Goal: Communication & Community: Participate in discussion

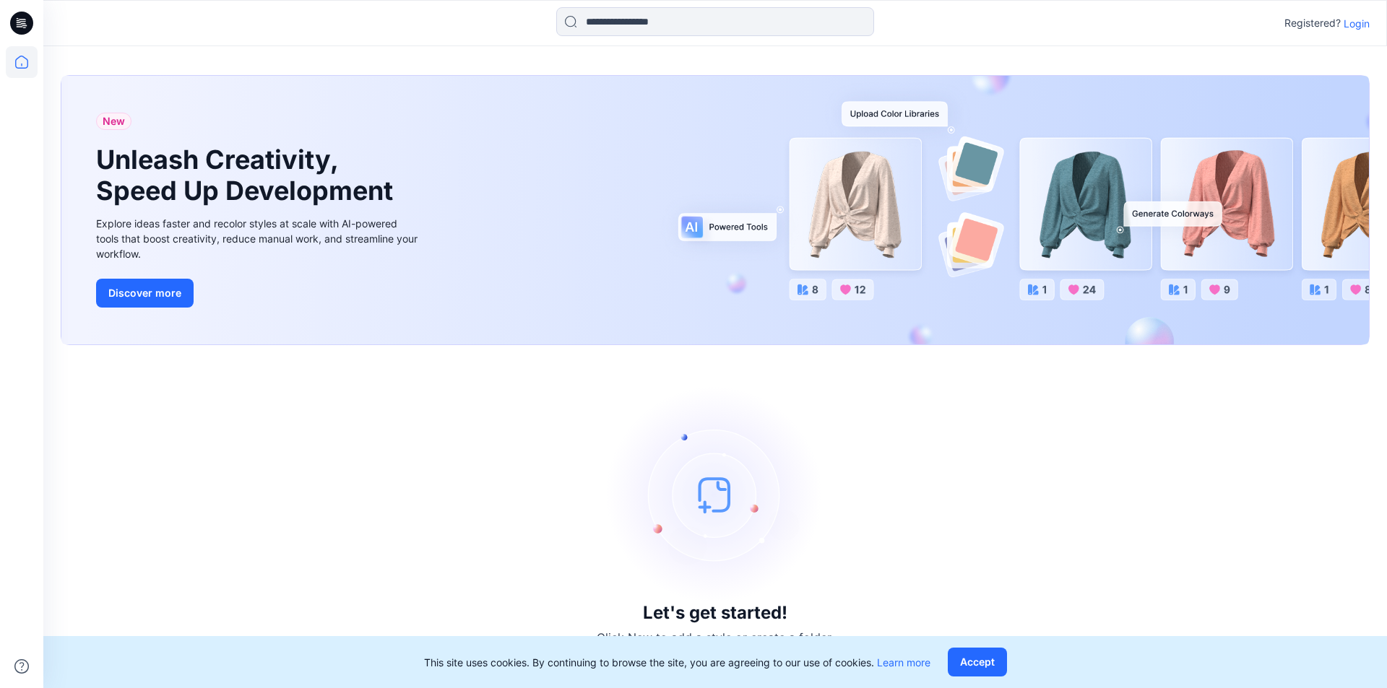
click at [1366, 20] on p "Login" at bounding box center [1357, 23] width 26 height 15
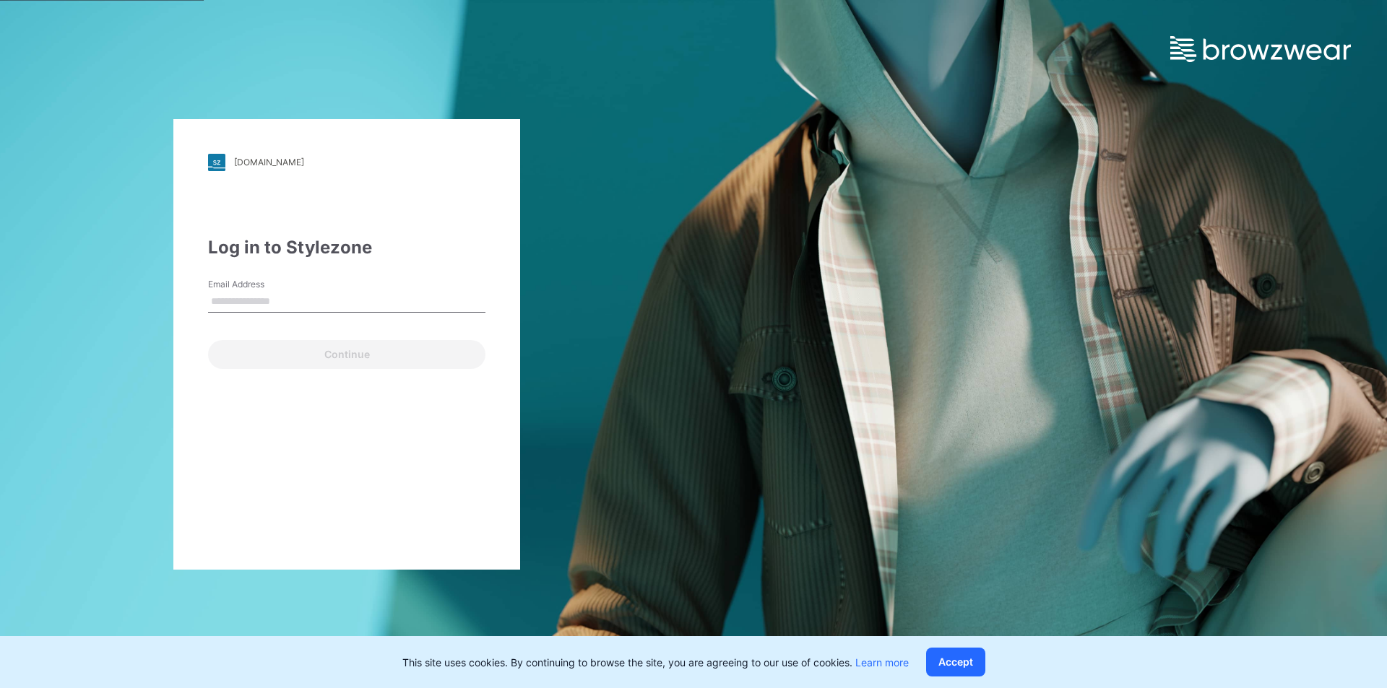
type input "**********"
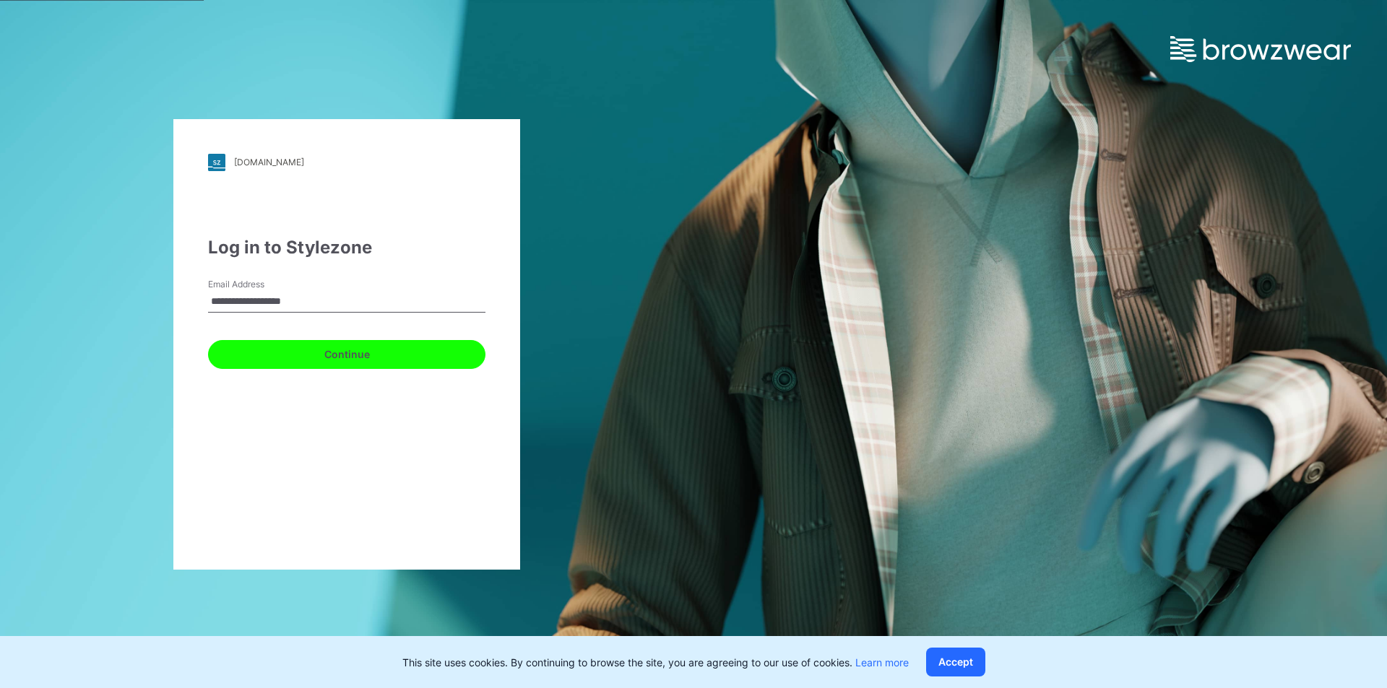
click at [332, 363] on button "Continue" at bounding box center [346, 354] width 277 height 29
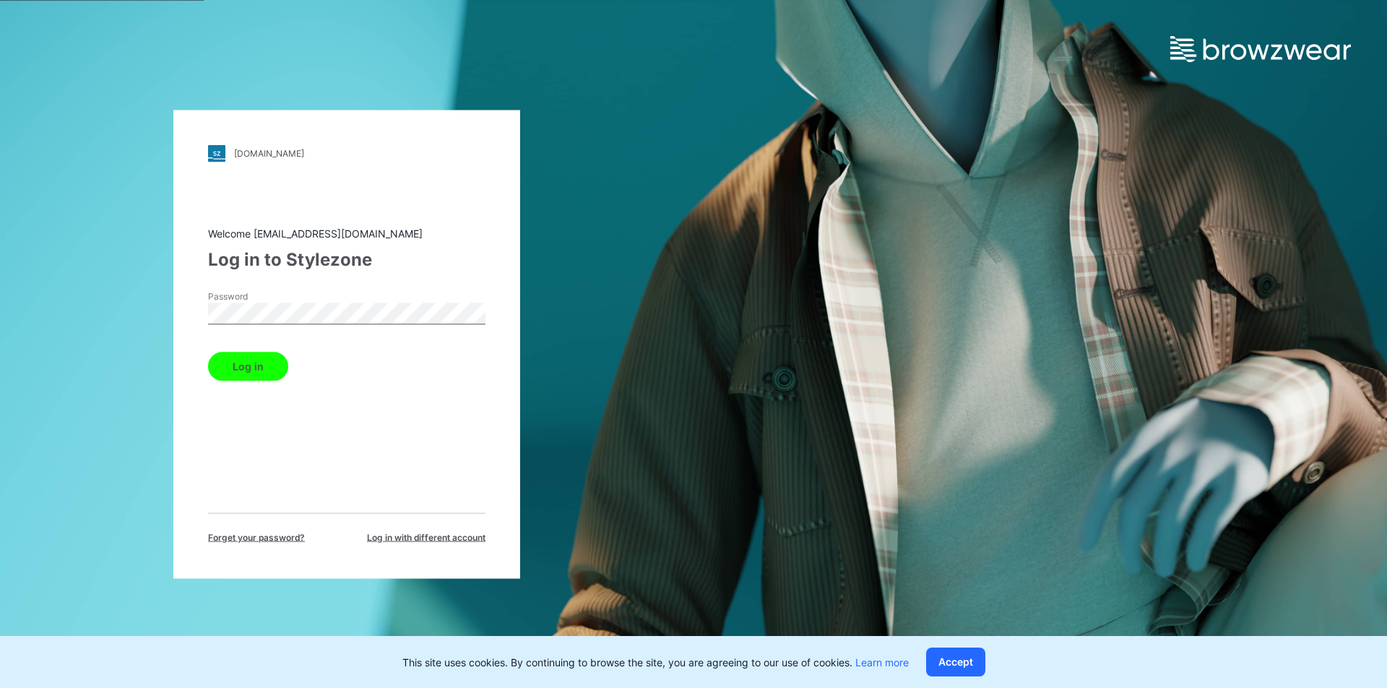
drag, startPoint x: 277, startPoint y: 354, endPoint x: 263, endPoint y: 356, distance: 13.9
click at [275, 355] on button "Log in" at bounding box center [248, 366] width 80 height 29
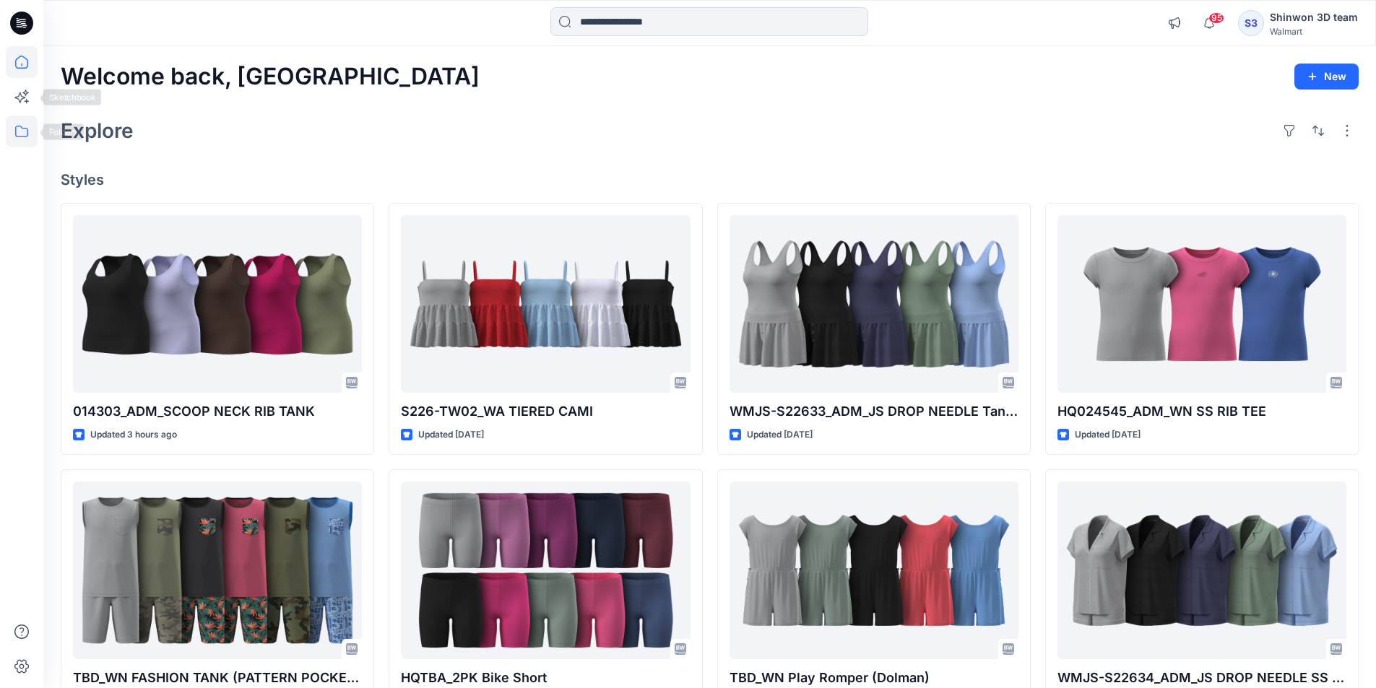
click at [20, 125] on icon at bounding box center [22, 132] width 32 height 32
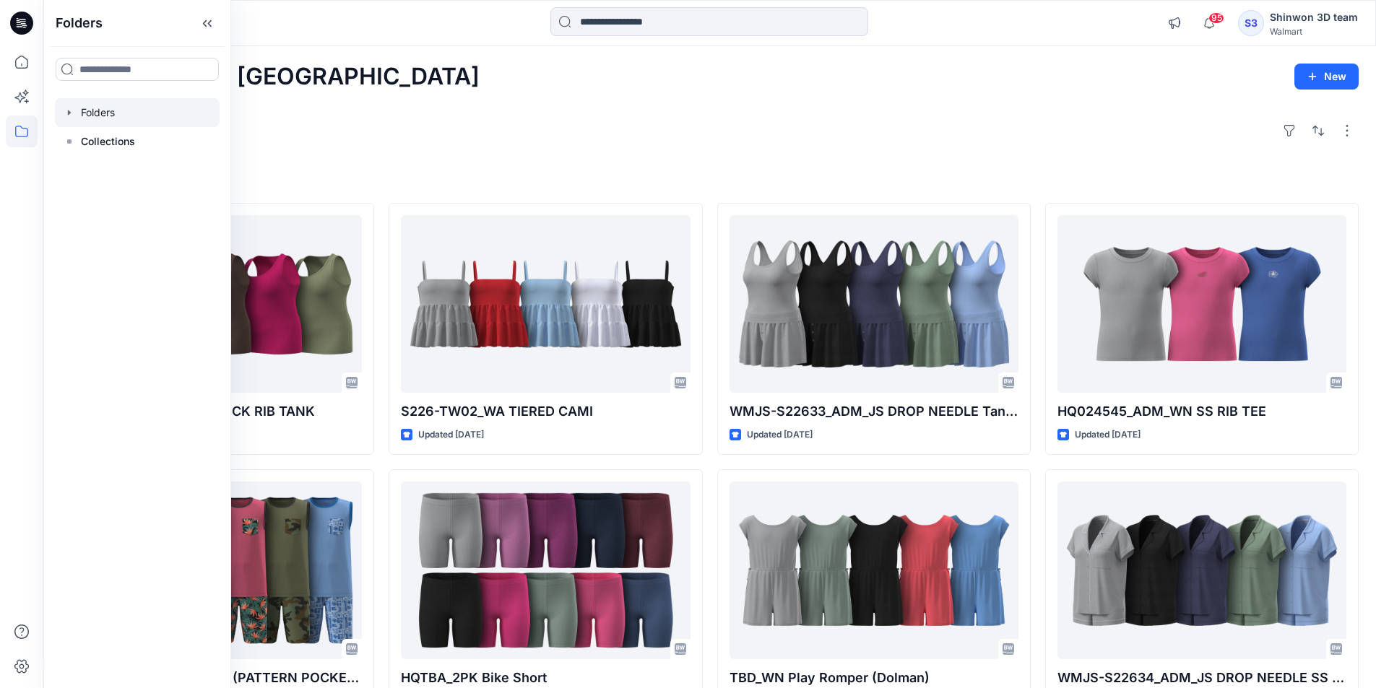
click at [95, 116] on div at bounding box center [137, 112] width 165 height 29
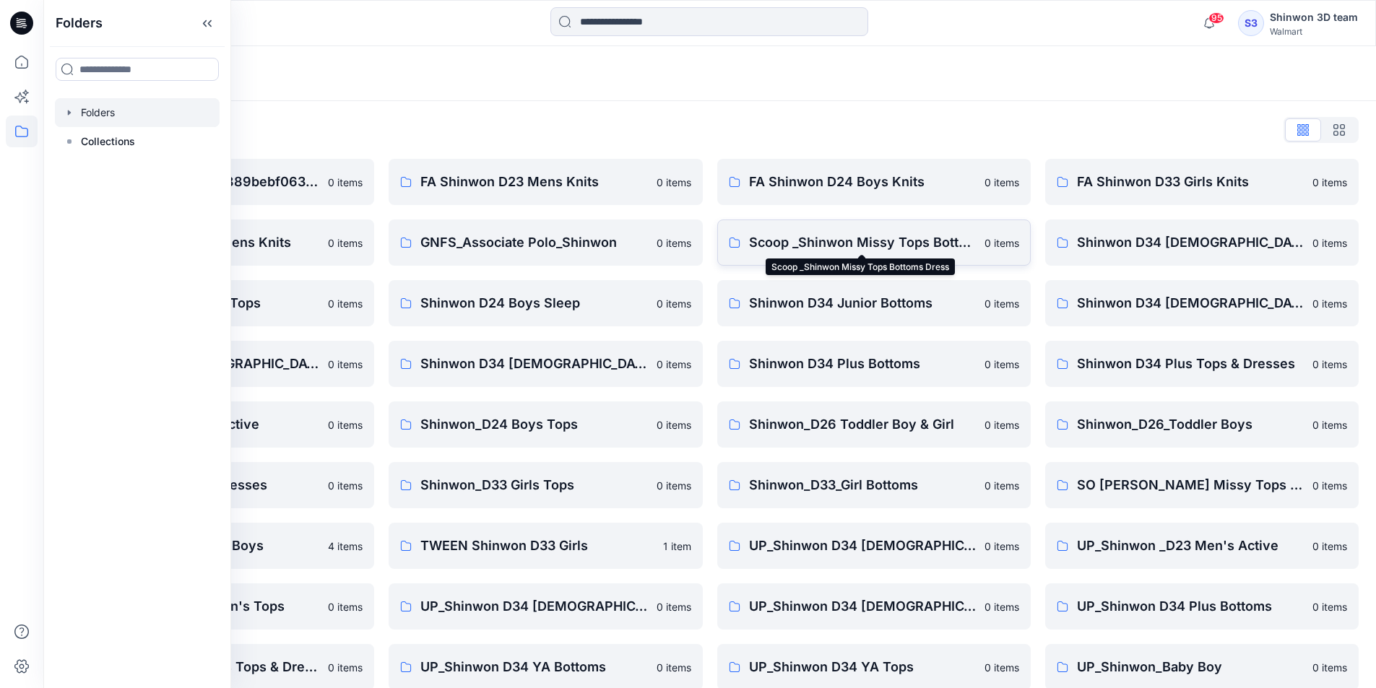
click at [804, 245] on p "Scoop _Shinwon Missy Tops Bottoms Dress" at bounding box center [862, 243] width 227 height 20
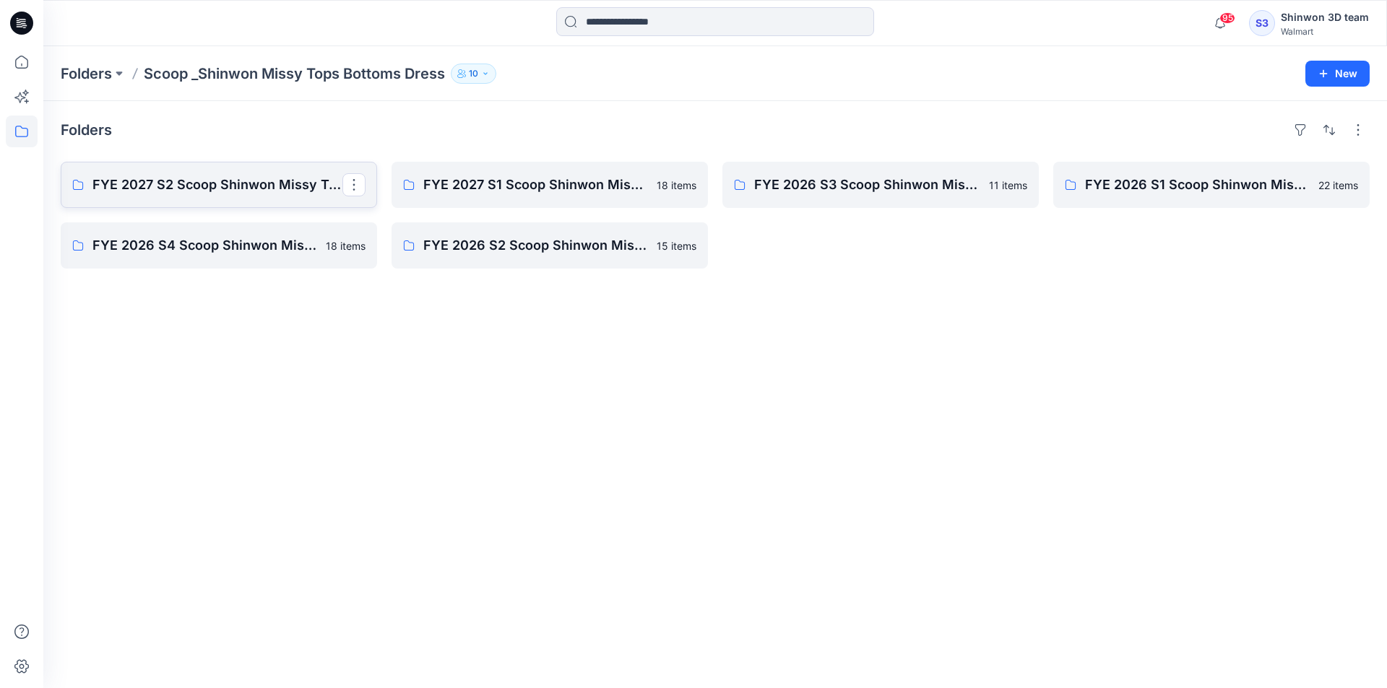
click at [276, 181] on p "FYE 2027 S2 Scoop Shinwon Missy Tops Bottoms Dress Board" at bounding box center [217, 185] width 250 height 20
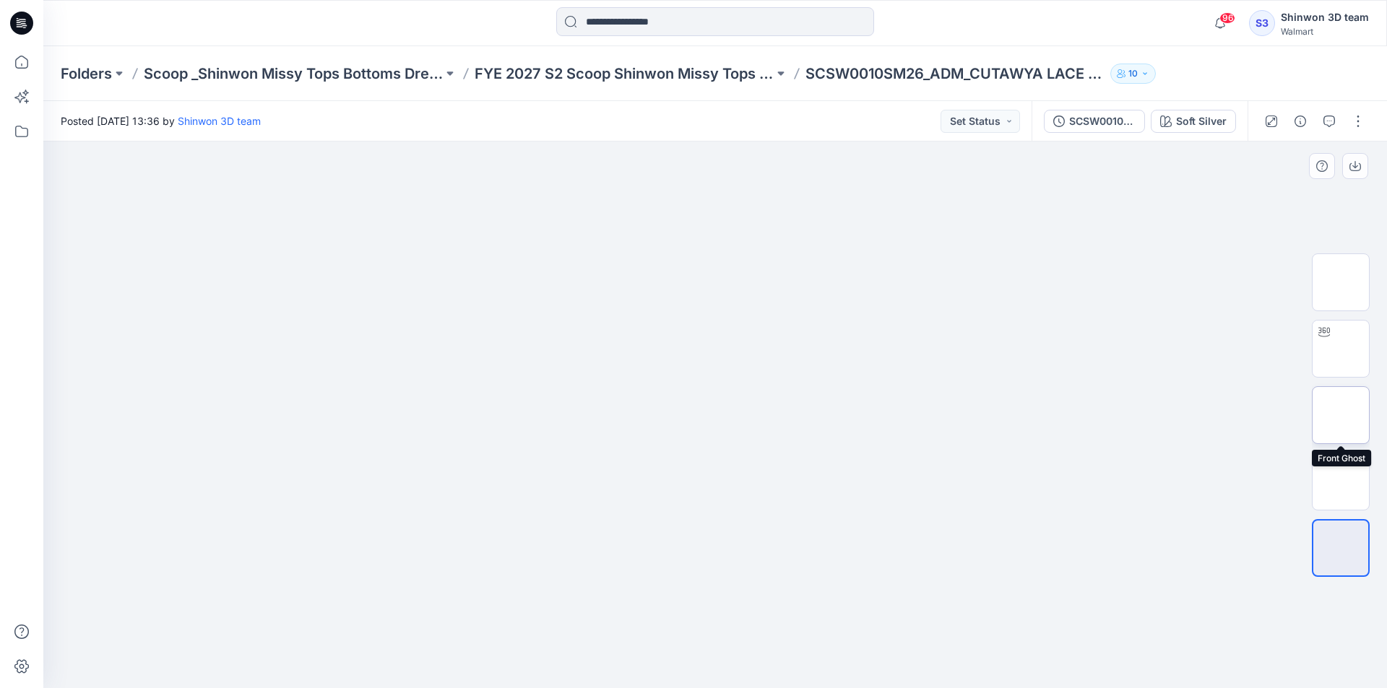
click at [1341, 415] on img at bounding box center [1341, 415] width 0 height 0
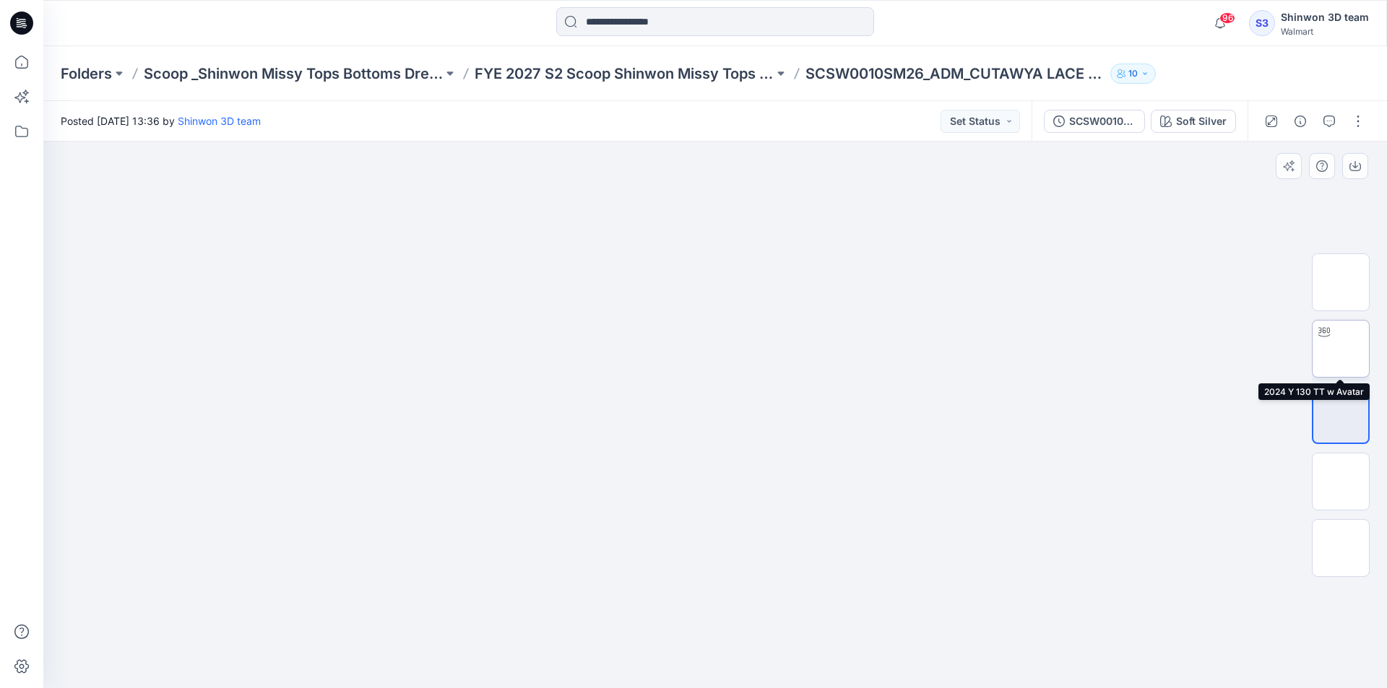
click at [1341, 349] on img at bounding box center [1341, 349] width 0 height 0
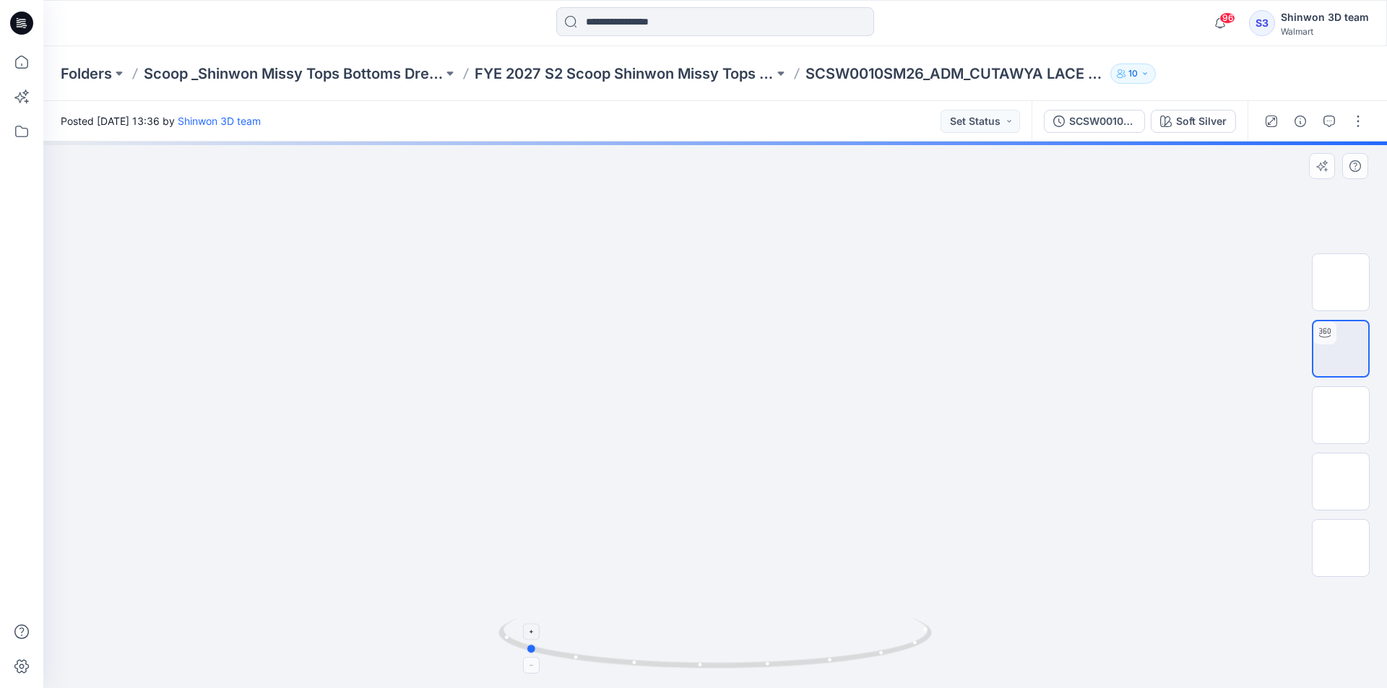
drag, startPoint x: 821, startPoint y: 665, endPoint x: 655, endPoint y: 623, distance: 170.5
click at [651, 632] on icon at bounding box center [716, 645] width 437 height 54
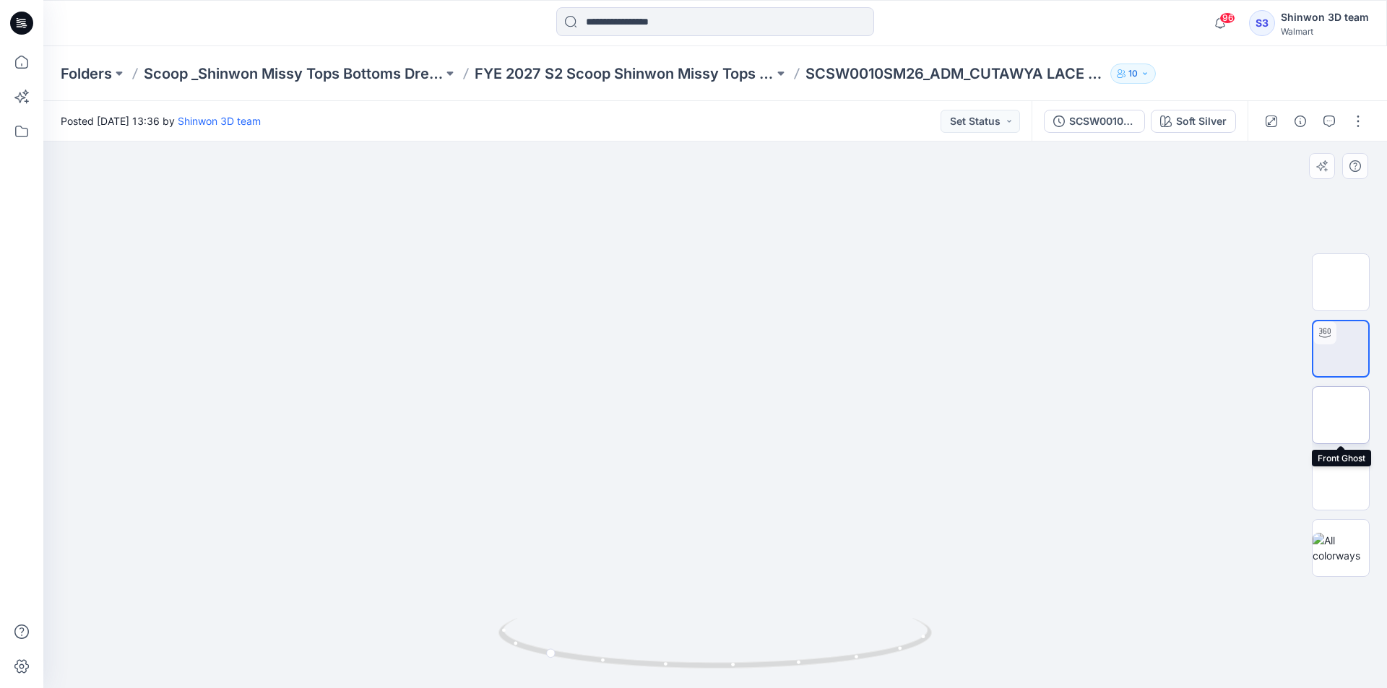
click at [1341, 415] on img at bounding box center [1341, 415] width 0 height 0
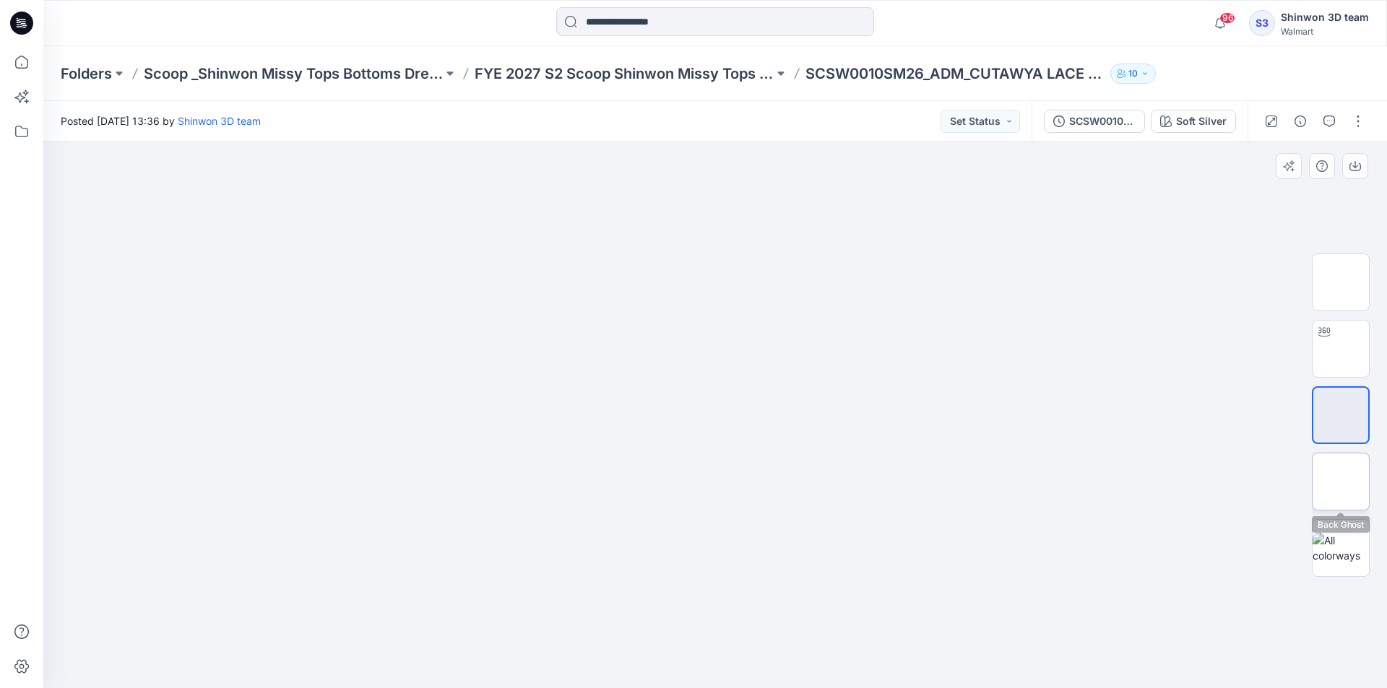
drag, startPoint x: 1352, startPoint y: 479, endPoint x: 1333, endPoint y: 500, distance: 27.7
click at [1341, 482] on img at bounding box center [1341, 482] width 0 height 0
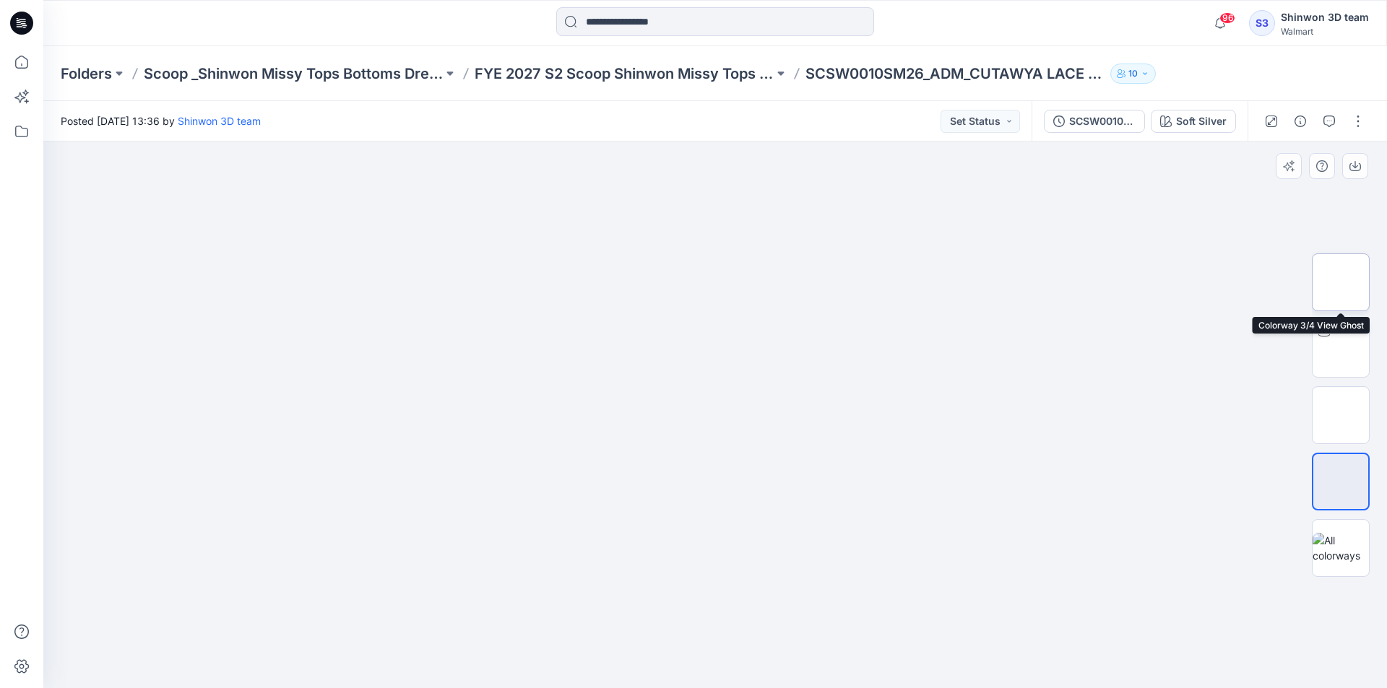
click at [1341, 282] on img at bounding box center [1341, 282] width 0 height 0
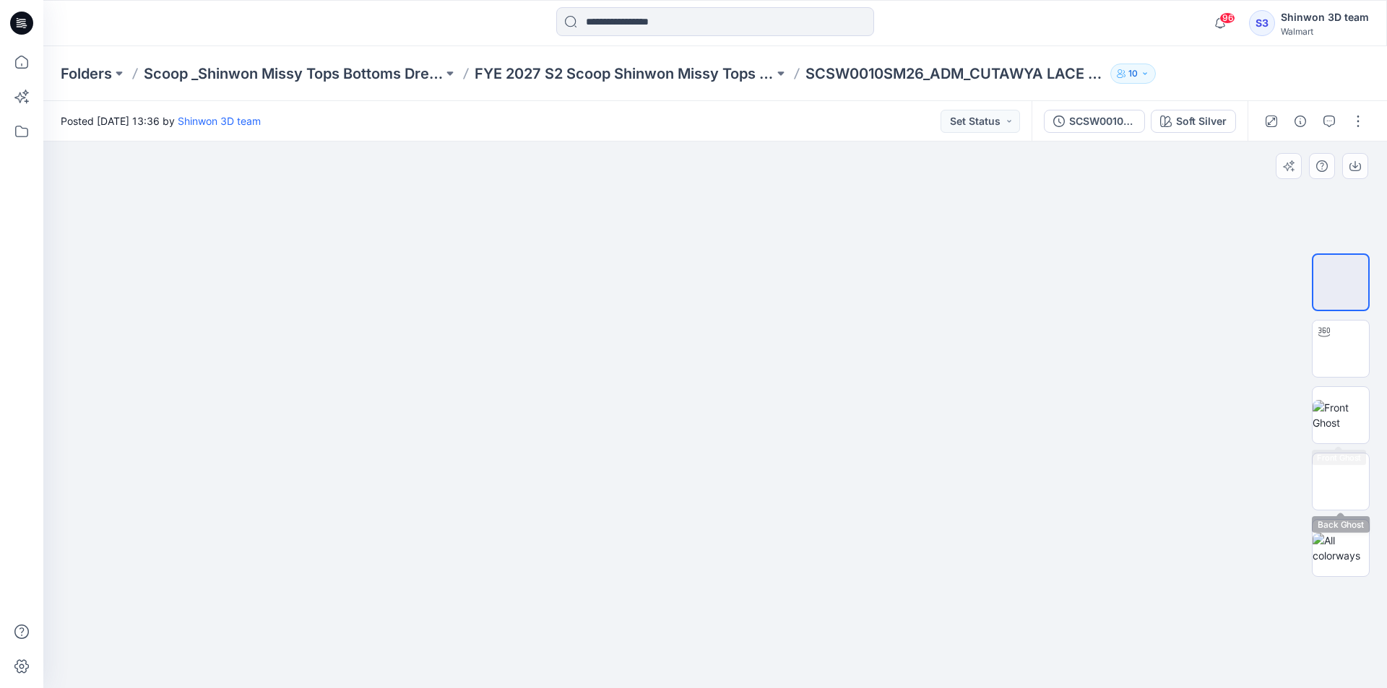
click at [1345, 516] on div at bounding box center [1341, 415] width 58 height 361
drag, startPoint x: 1339, startPoint y: 530, endPoint x: 1341, endPoint y: 354, distance: 176.3
click at [1339, 529] on div at bounding box center [1341, 548] width 58 height 58
click at [1301, 118] on icon "button" at bounding box center [1300, 122] width 12 height 12
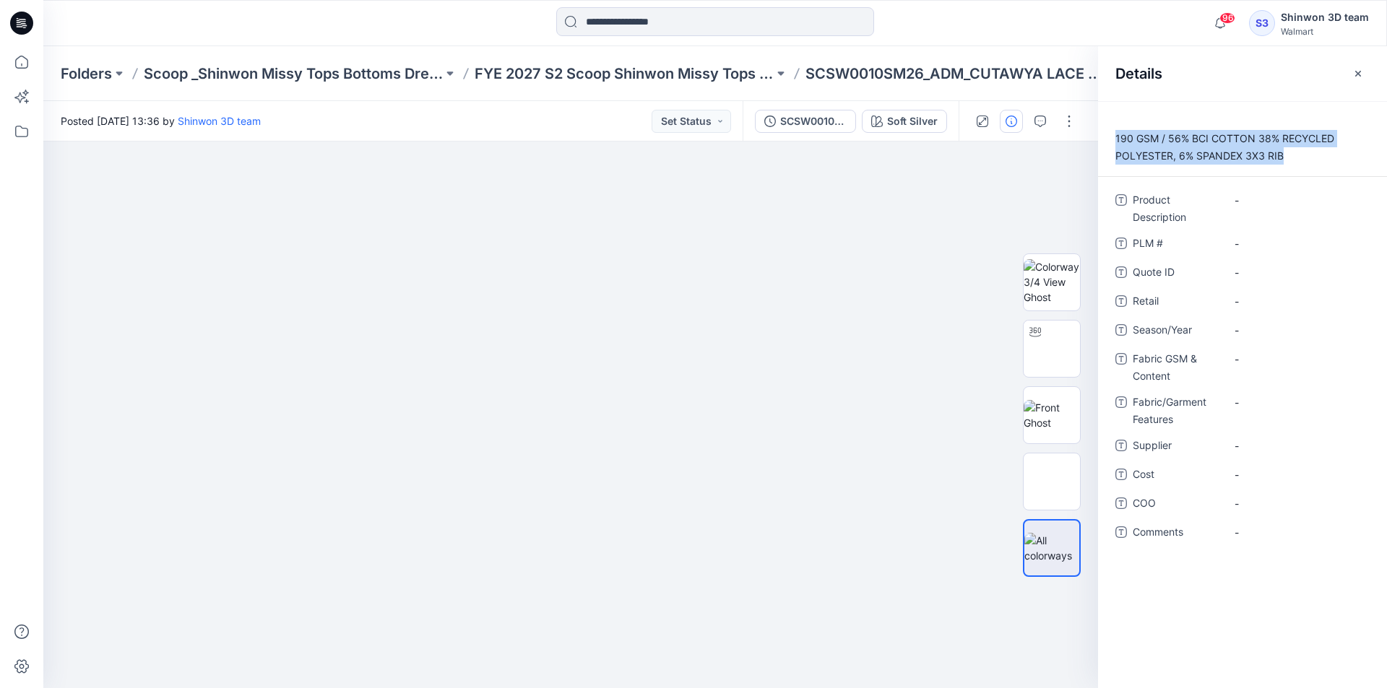
drag, startPoint x: 1292, startPoint y: 154, endPoint x: 1111, endPoint y: 131, distance: 182.8
click at [1111, 131] on p "190 GSM / 56% BCI COTTON 38% RECYCLED POLYESTER, 6% SPANDEX 3X3 RIB" at bounding box center [1242, 147] width 289 height 35
copy p "190 GSM / 56% BCI COTTON 38% RECYCLED POLYESTER, 6% SPANDEX 3X3 RIB"
click at [1249, 352] on Content "-" at bounding box center [1298, 359] width 126 height 15
type textarea "**********"
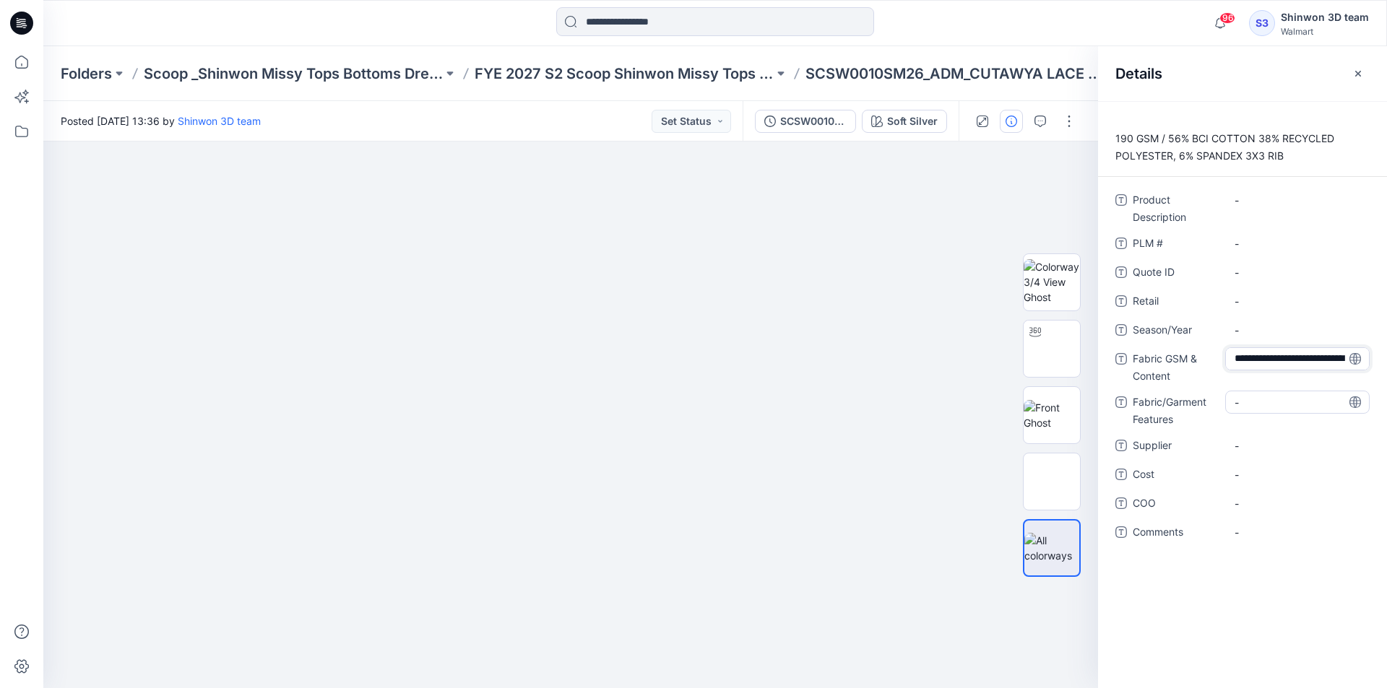
scroll to position [56, 0]
click at [1257, 397] on div "Product Description - PLM # - Quote ID - Retail - Season/Year - Fabric GSM & Co…" at bounding box center [1242, 380] width 254 height 382
click at [1256, 410] on Features "-" at bounding box center [1298, 412] width 126 height 15
click at [1278, 418] on textarea "**********" at bounding box center [1297, 411] width 144 height 23
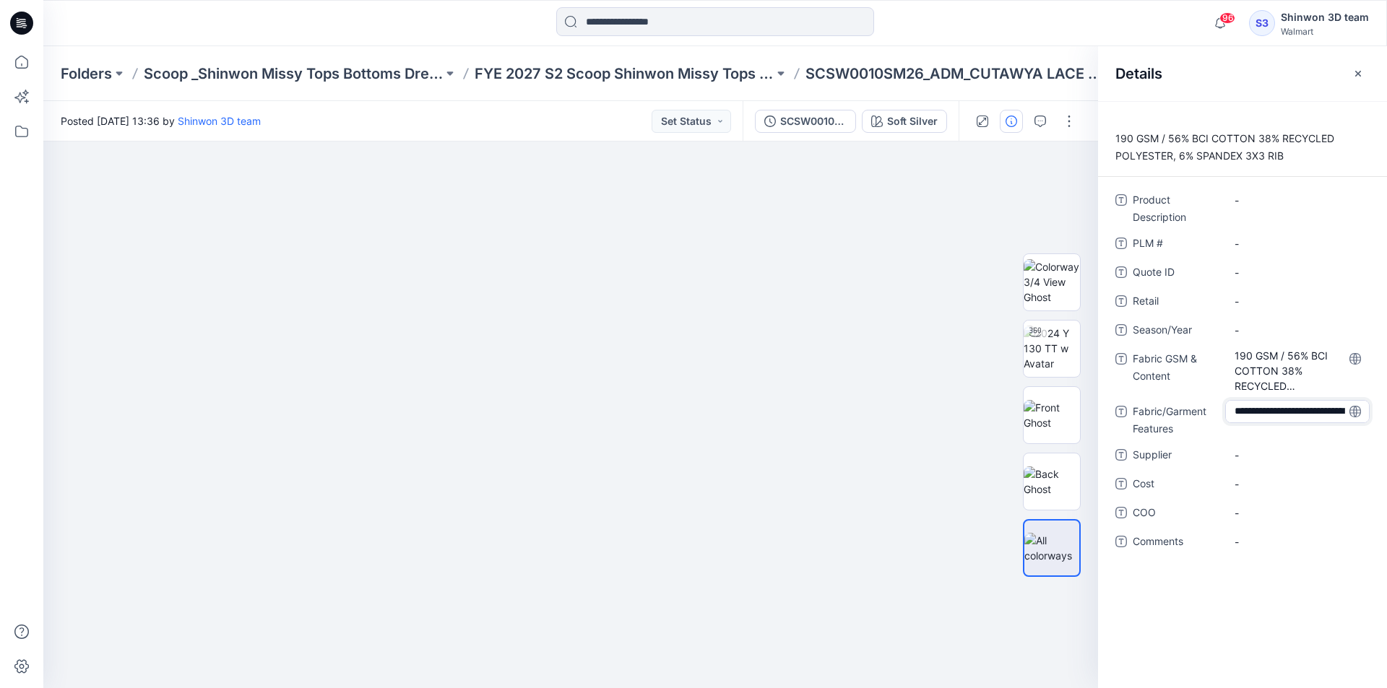
drag, startPoint x: 1284, startPoint y: 416, endPoint x: 1162, endPoint y: 349, distance: 138.7
click at [1162, 349] on div "**********" at bounding box center [1242, 380] width 254 height 382
type textarea "*******"
click at [1276, 423] on div "-" at bounding box center [1297, 419] width 144 height 38
click at [1277, 417] on Features "-" at bounding box center [1298, 412] width 126 height 15
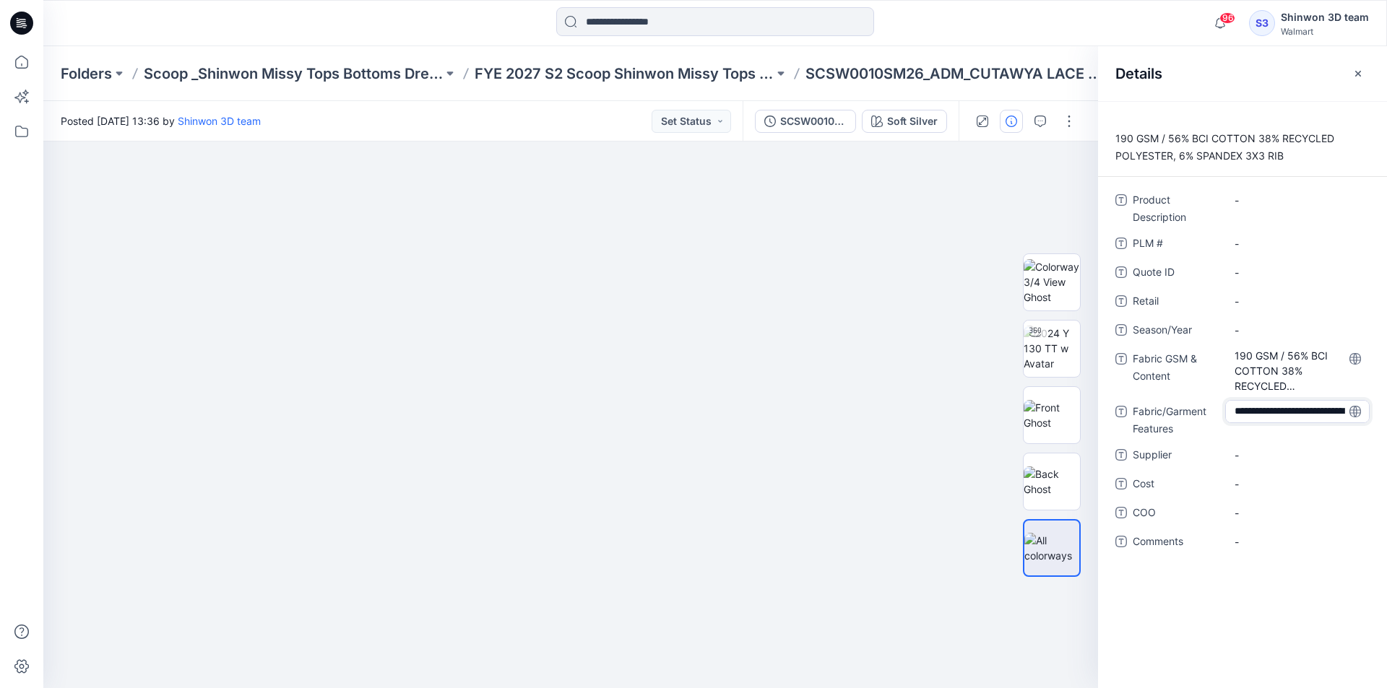
drag, startPoint x: 1284, startPoint y: 414, endPoint x: 1175, endPoint y: 353, distance: 124.8
click at [1175, 353] on div "**********" at bounding box center [1242, 380] width 254 height 382
type textarea "*******"
click at [1242, 448] on span "-" at bounding box center [1298, 455] width 126 height 15
type textarea "*"
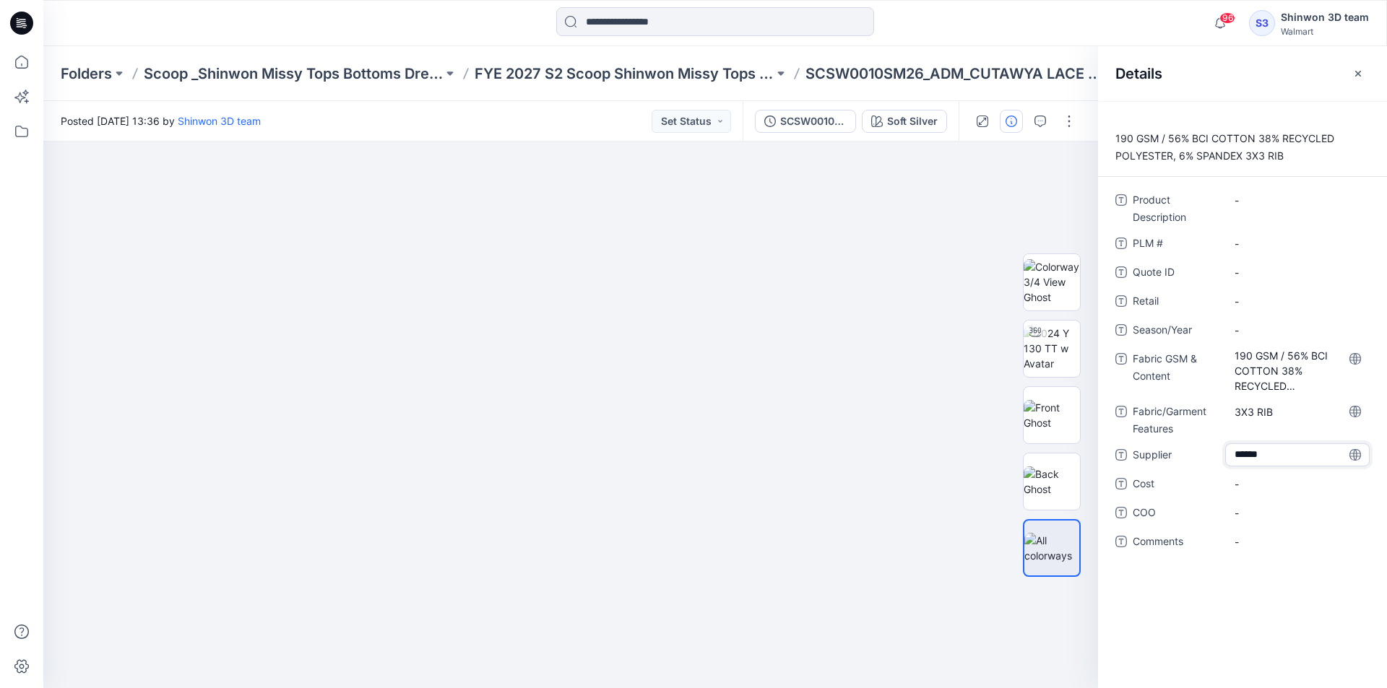
type textarea "*******"
drag, startPoint x: 809, startPoint y: 71, endPoint x: 923, endPoint y: 75, distance: 114.2
click at [923, 75] on p "SCSW0010SM26_ADM_CUTAWYA LACE RIB TANK" at bounding box center [954, 74] width 299 height 20
copy p "SCSW0010SM26"
click at [1253, 242] on \ "-" at bounding box center [1298, 243] width 126 height 15
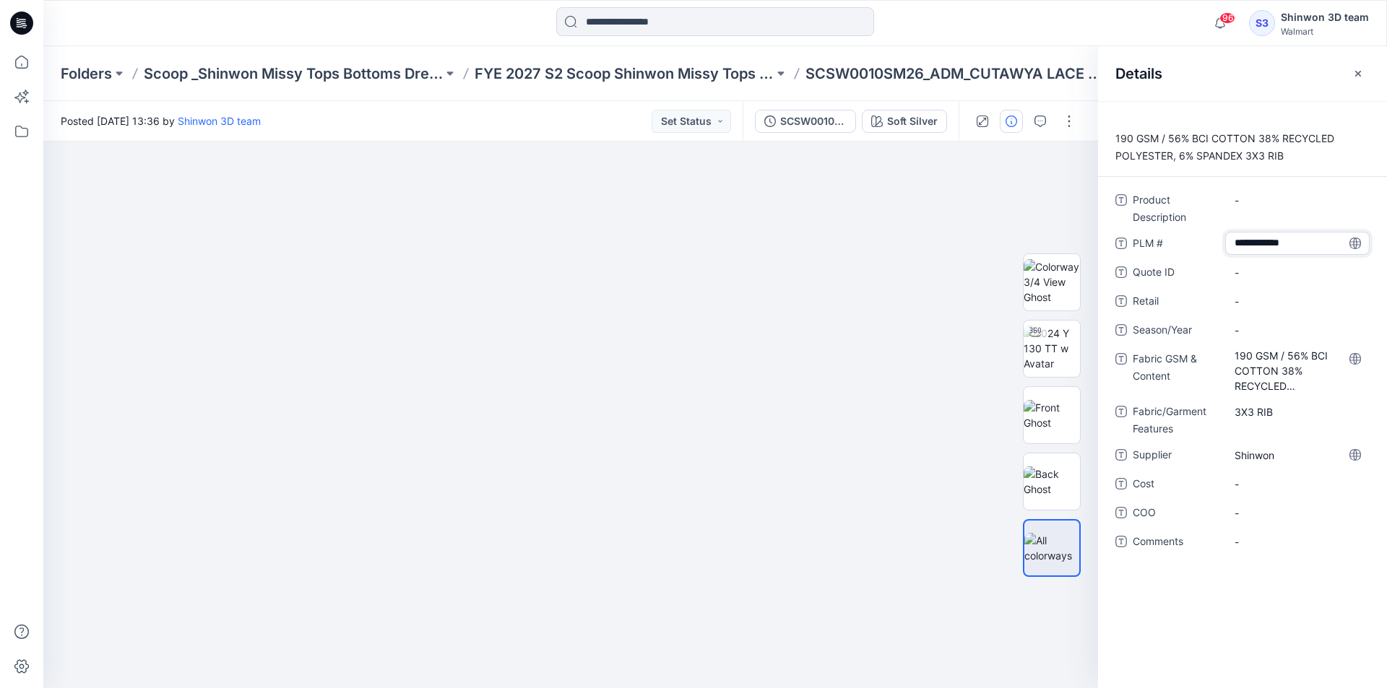
drag, startPoint x: 1157, startPoint y: 248, endPoint x: 1173, endPoint y: 243, distance: 16.7
click at [1162, 246] on span "PLM #" at bounding box center [1176, 245] width 87 height 20
click at [1286, 193] on Description "-" at bounding box center [1298, 200] width 126 height 15
type textarea "**********"
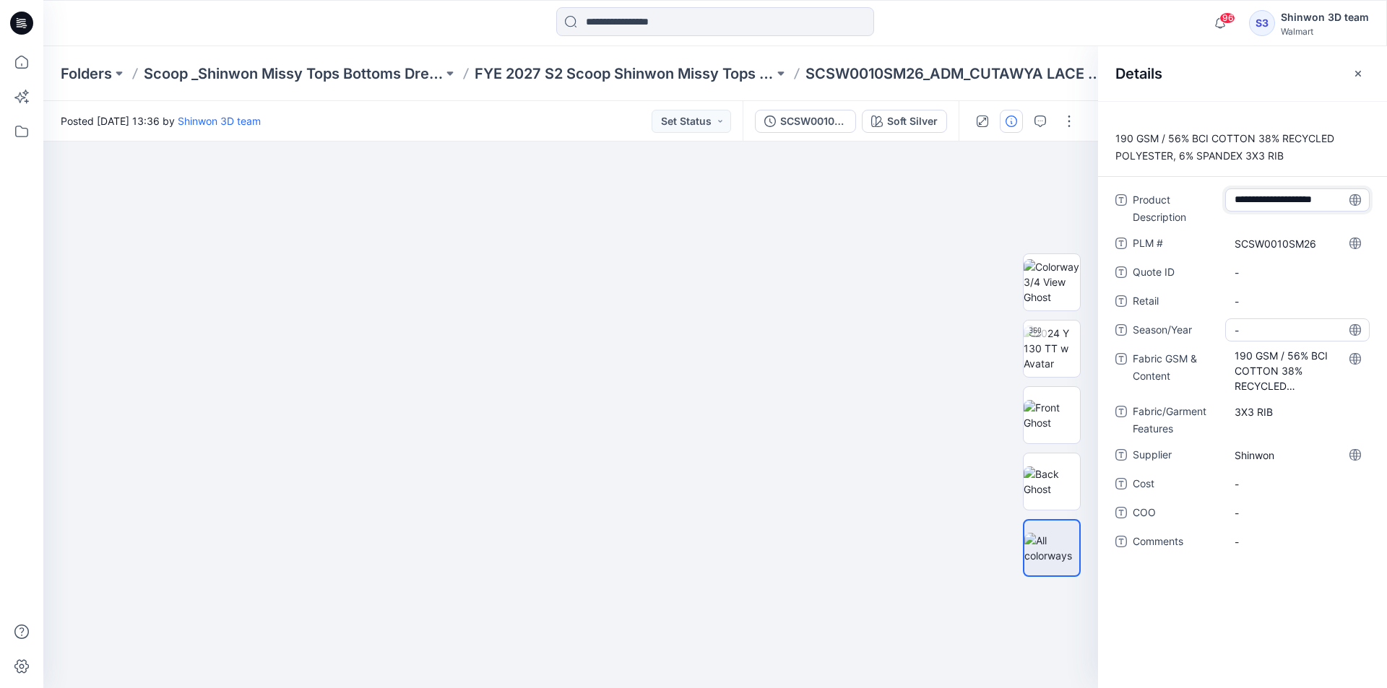
click at [1251, 331] on span "-" at bounding box center [1298, 330] width 126 height 15
type textarea "**********"
drag, startPoint x: 1041, startPoint y: 126, endPoint x: 1192, endPoint y: 138, distance: 151.5
click at [1042, 126] on icon "button" at bounding box center [1040, 122] width 12 height 12
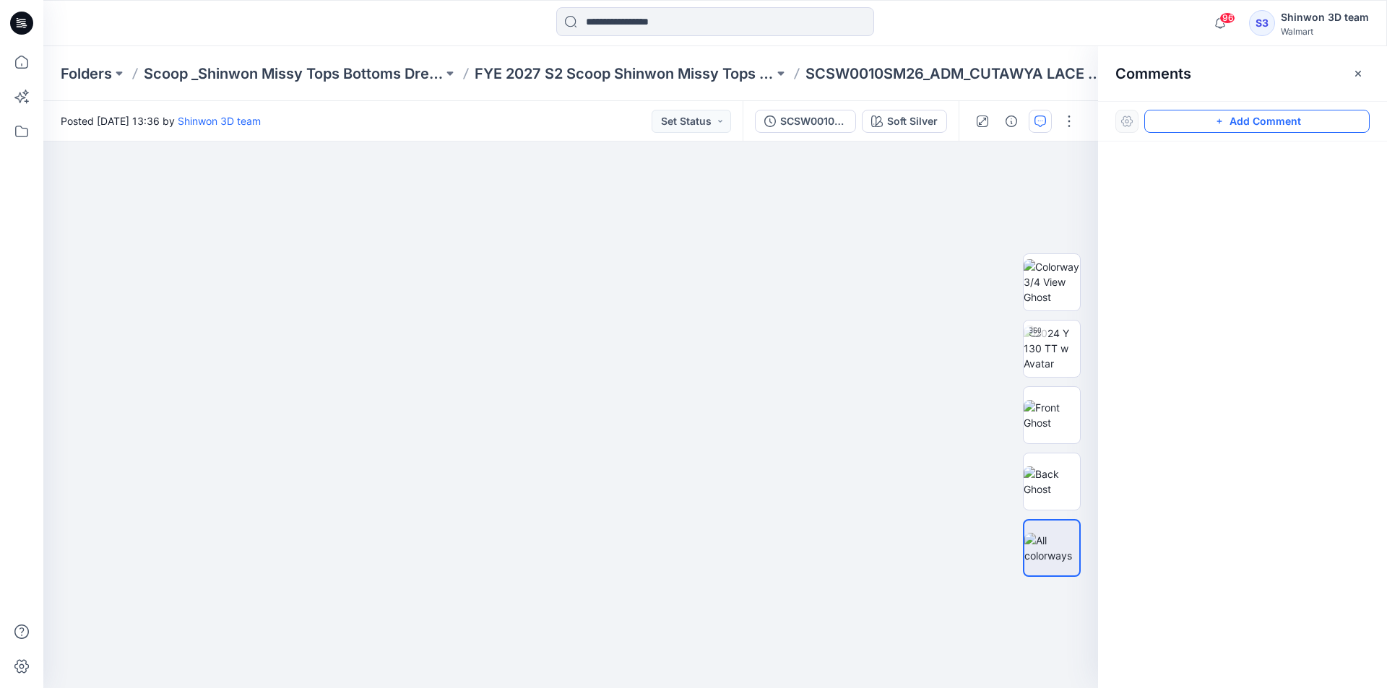
drag, startPoint x: 1186, startPoint y: 121, endPoint x: 1170, endPoint y: 121, distance: 16.6
click at [1185, 121] on button "Add Comment" at bounding box center [1256, 121] width 225 height 23
click at [168, 218] on div "1" at bounding box center [570, 415] width 1055 height 547
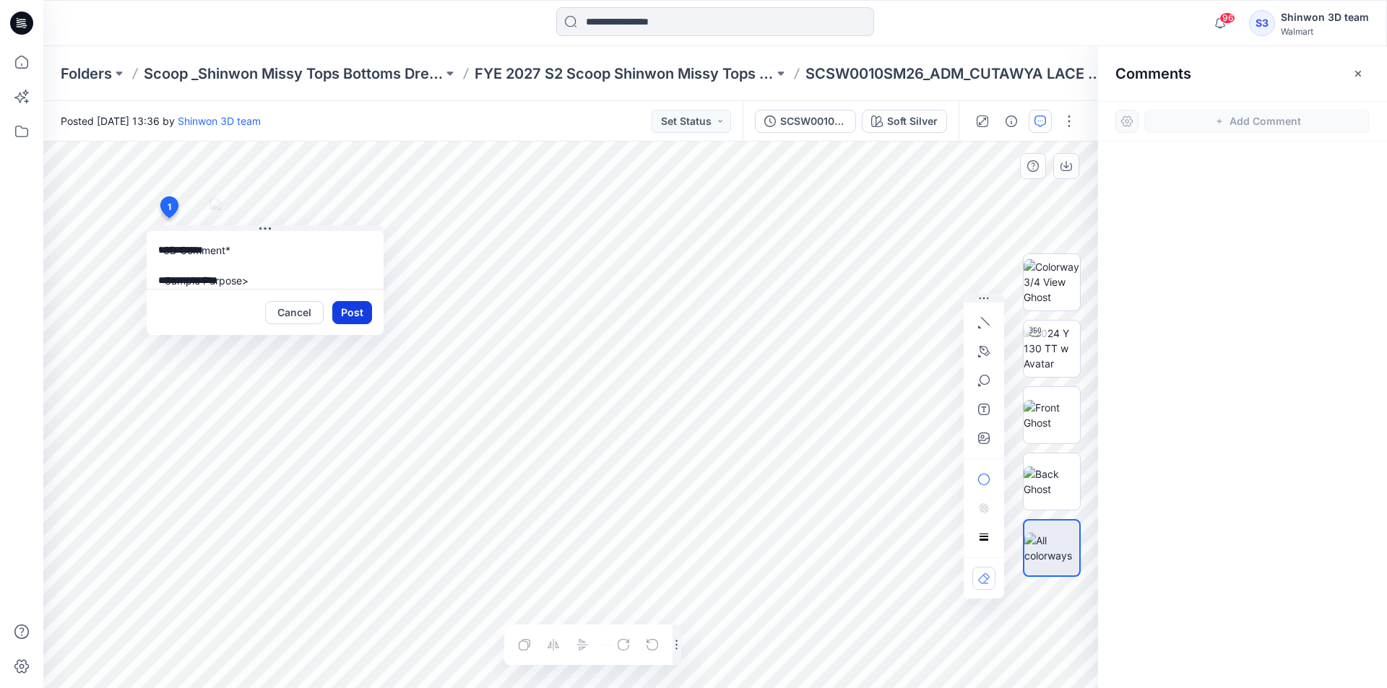
drag, startPoint x: 342, startPoint y: 307, endPoint x: 380, endPoint y: 308, distance: 37.6
click at [344, 307] on button "Post" at bounding box center [352, 312] width 40 height 23
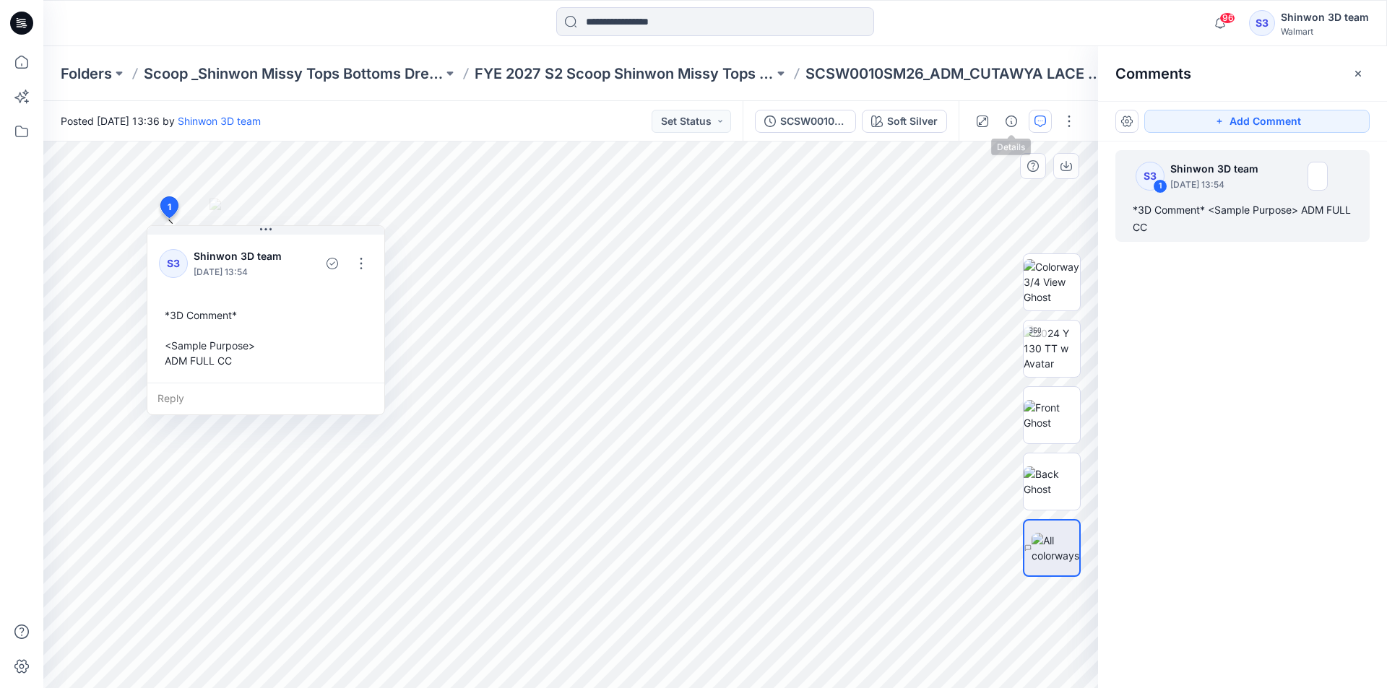
click at [1024, 121] on div at bounding box center [1026, 121] width 134 height 40
click at [1016, 121] on icon "button" at bounding box center [1012, 122] width 12 height 12
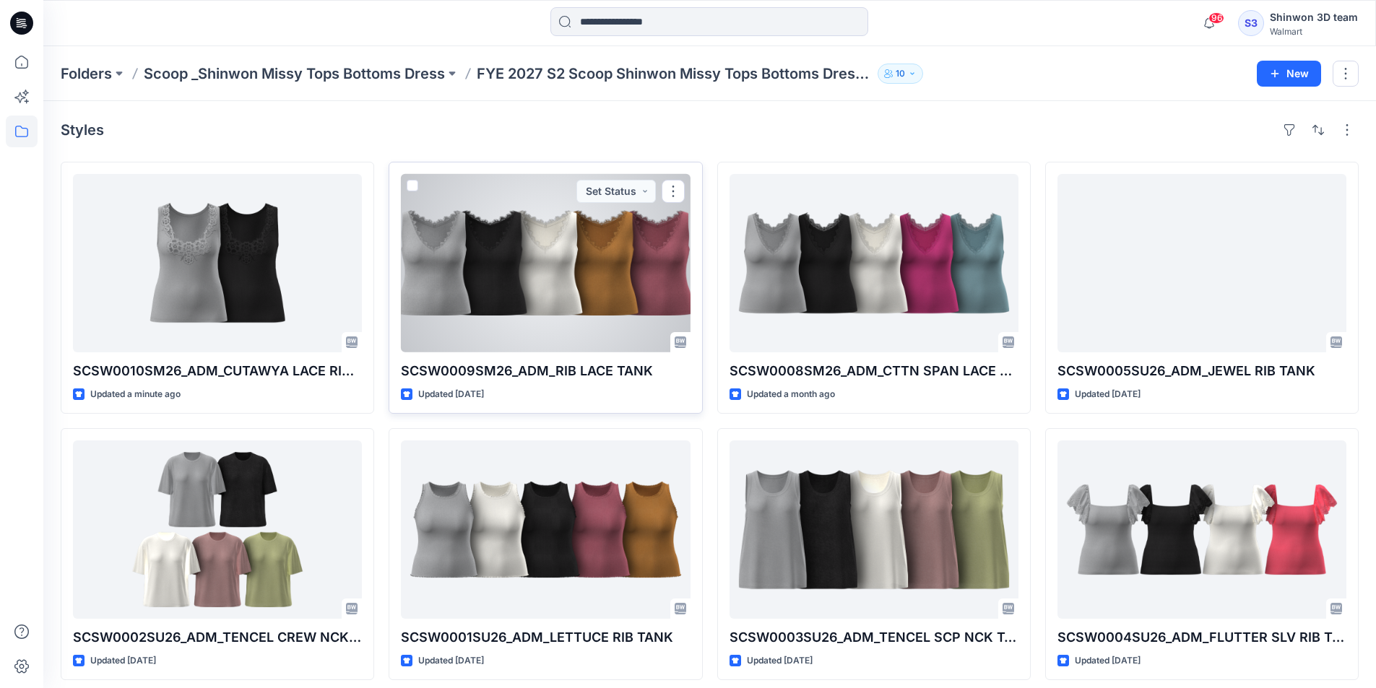
click at [604, 240] on div at bounding box center [545, 263] width 289 height 178
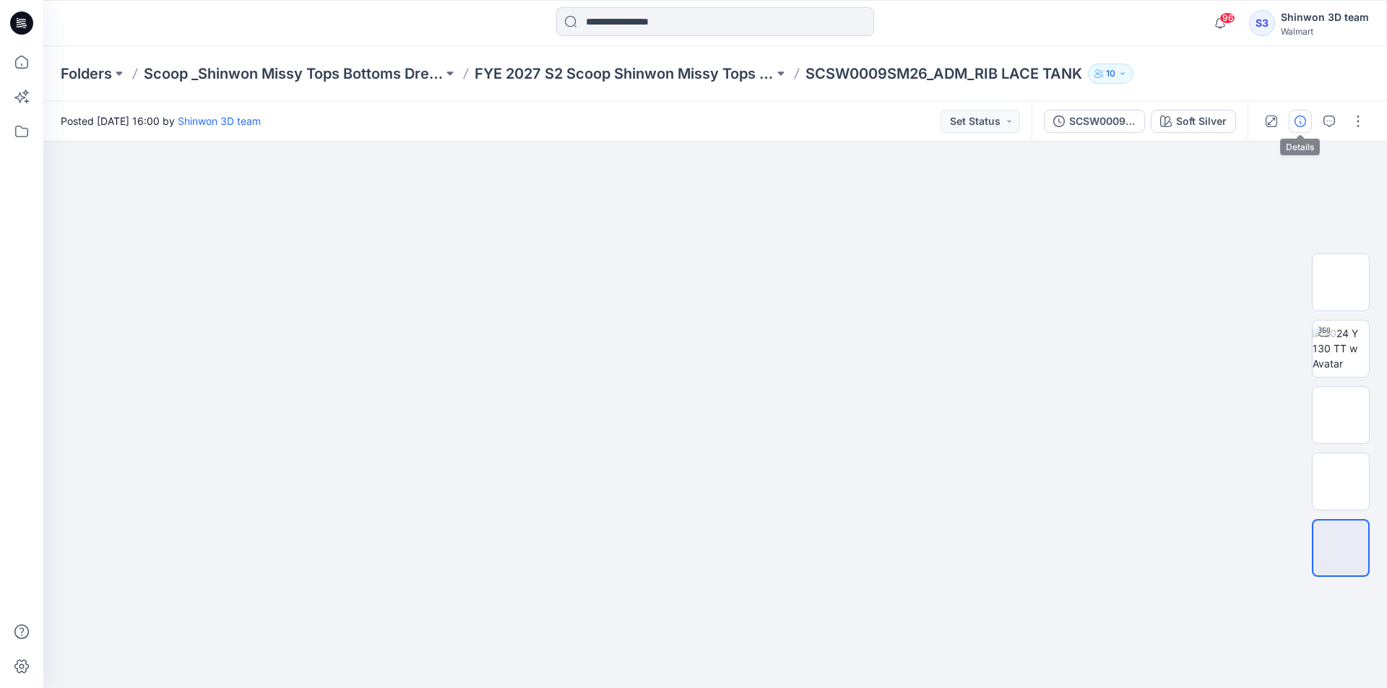
click at [1302, 119] on icon "button" at bounding box center [1300, 122] width 12 height 12
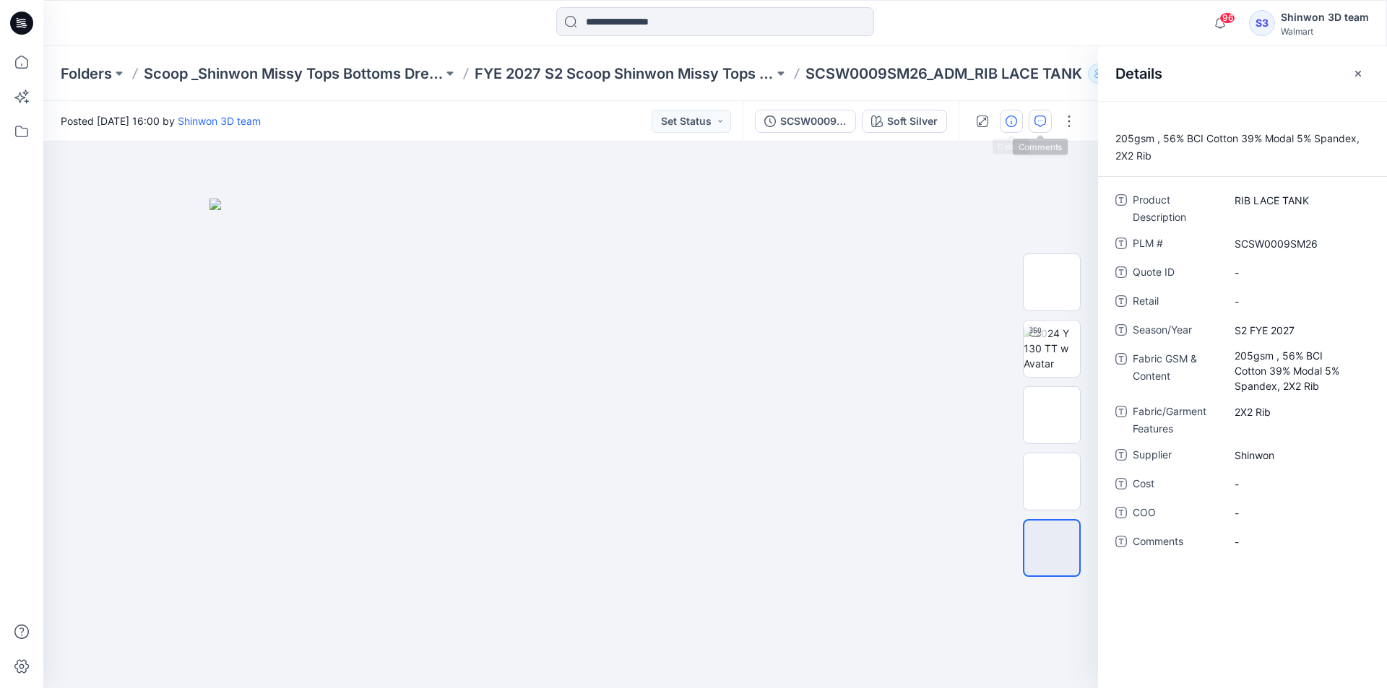
click at [1041, 119] on icon "button" at bounding box center [1040, 122] width 12 height 12
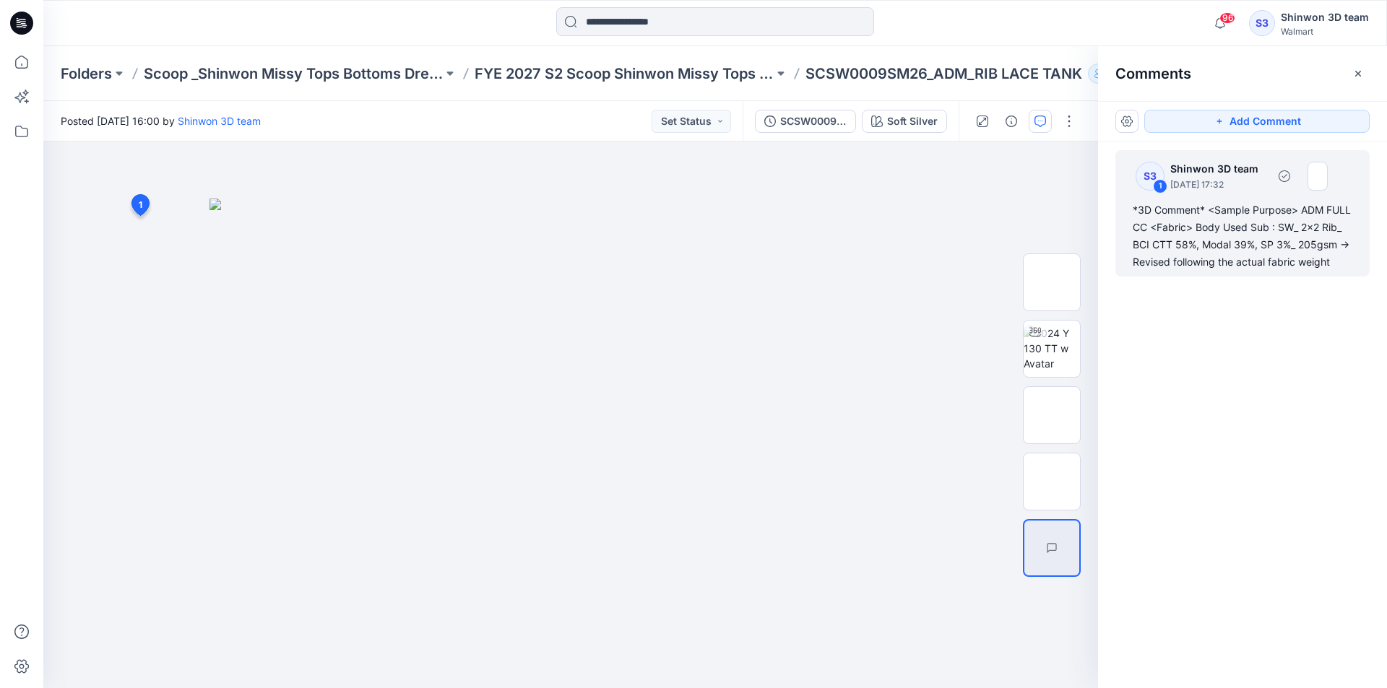
click at [1213, 194] on div "S3 1 Shinwon 3D team September 02, 2025 17:32" at bounding box center [1226, 176] width 204 height 40
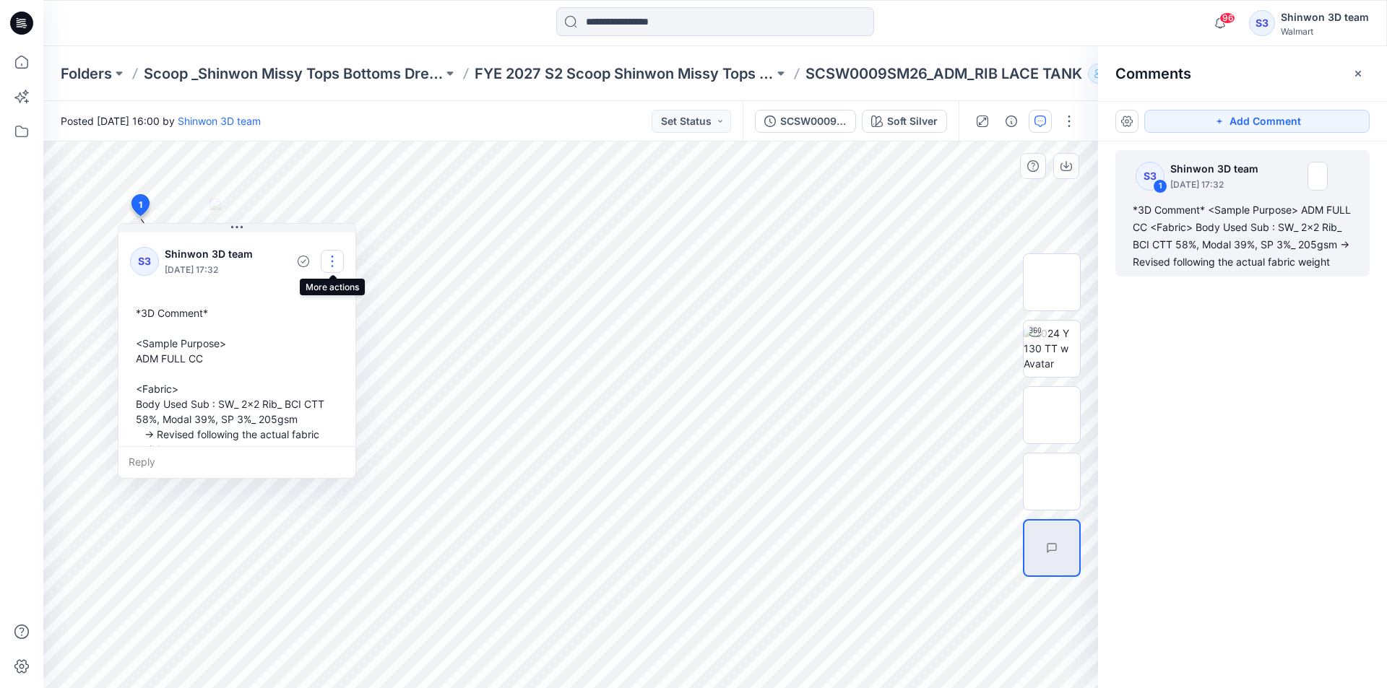
click at [332, 263] on button "button" at bounding box center [332, 261] width 23 height 23
click at [339, 295] on p "Edit comment" at bounding box center [335, 295] width 65 height 15
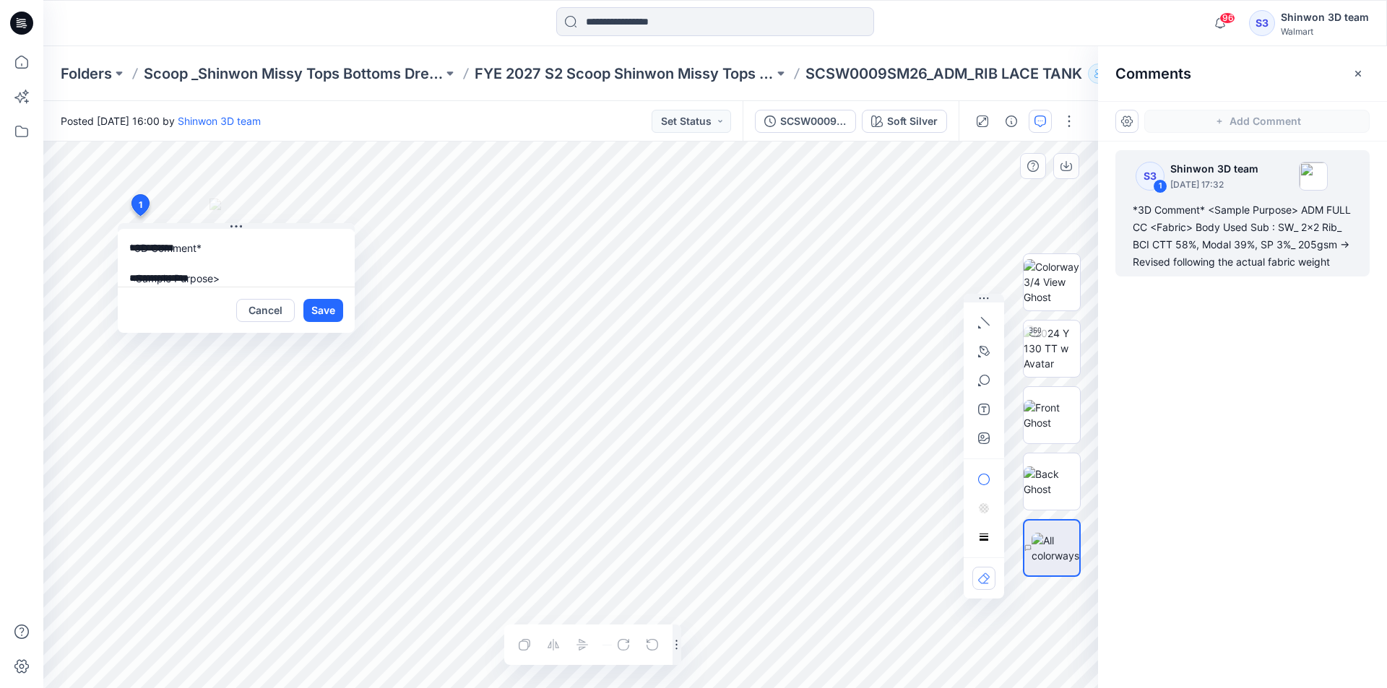
click at [200, 268] on textarea "**********" at bounding box center [236, 258] width 237 height 58
click at [99, 206] on div "**********" at bounding box center [570, 415] width 1055 height 547
